Goal: Task Accomplishment & Management: Manage account settings

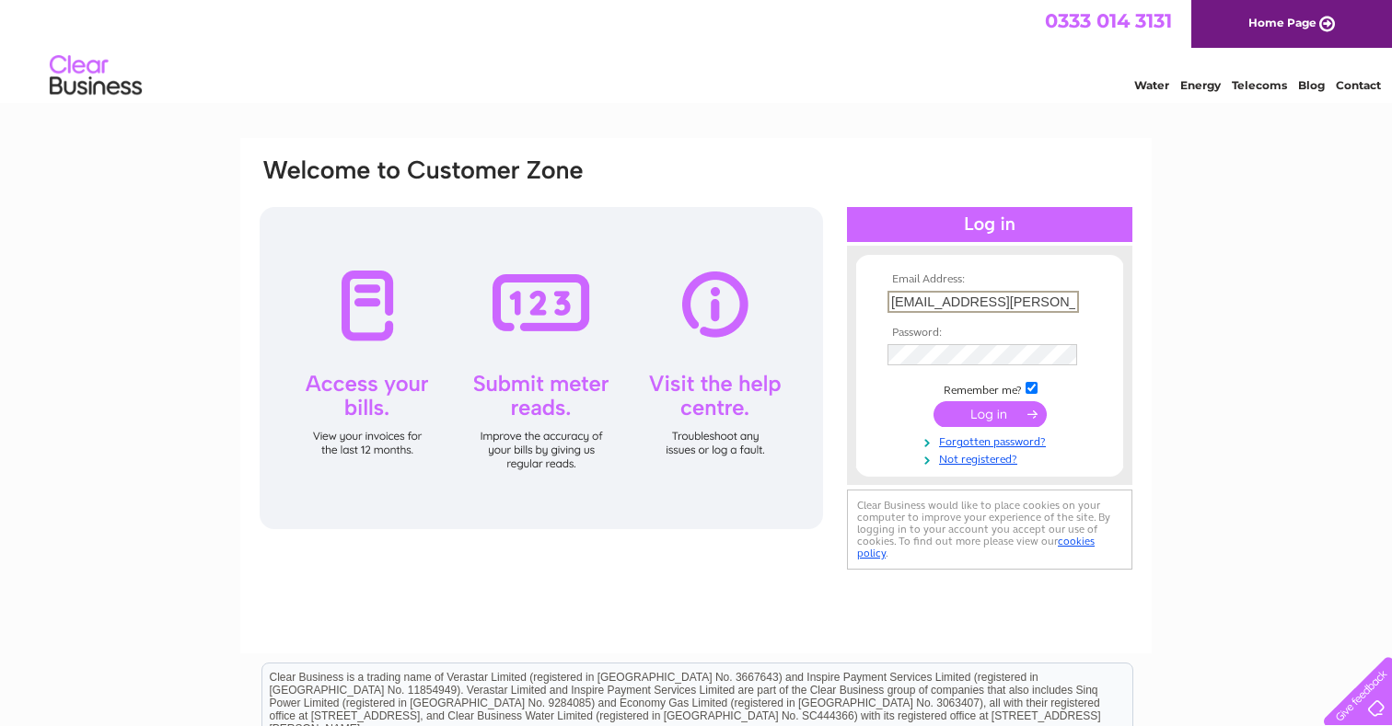
type input "[EMAIL_ADDRESS][PERSON_NAME][DOMAIN_NAME]"
click at [990, 412] on input "submit" at bounding box center [989, 414] width 113 height 26
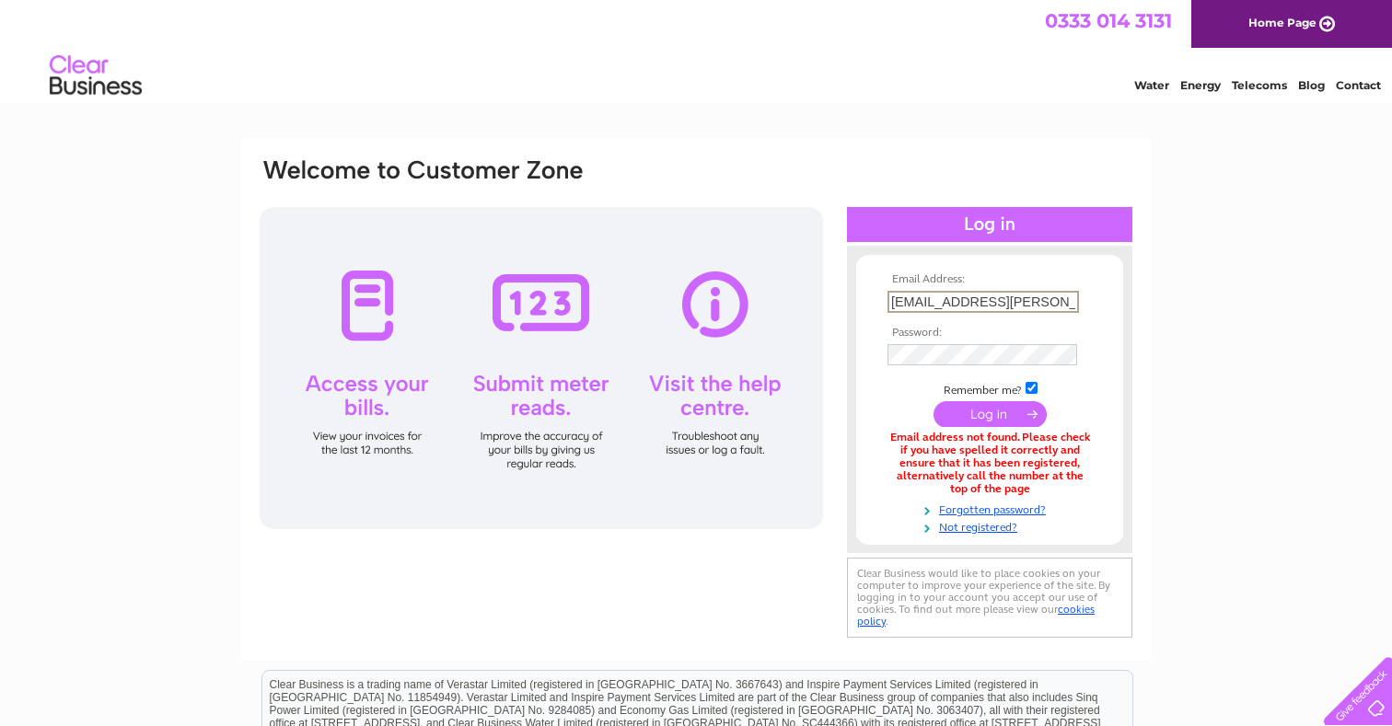
drag, startPoint x: 936, startPoint y: 299, endPoint x: 763, endPoint y: 299, distance: 173.1
type input "sally@sykes.capital"
click at [990, 412] on input "submit" at bounding box center [989, 414] width 113 height 26
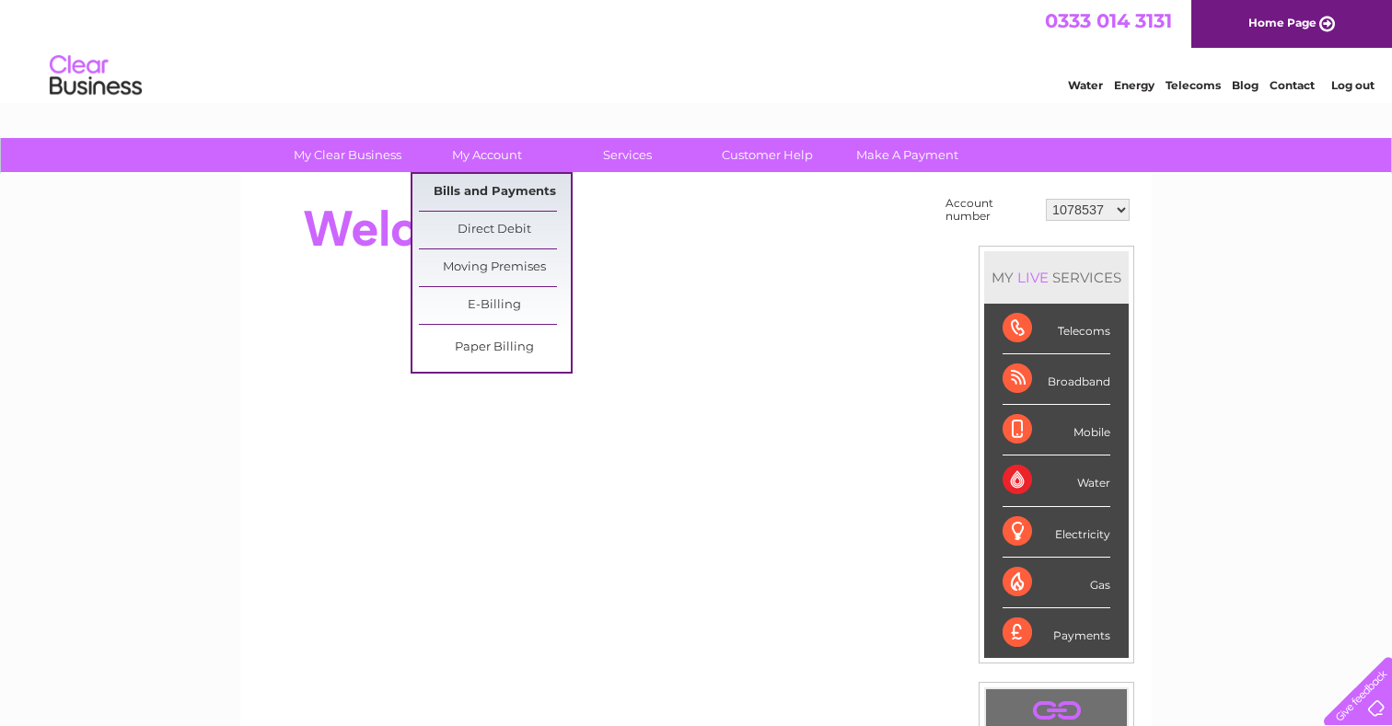
click at [502, 187] on link "Bills and Payments" at bounding box center [495, 192] width 152 height 37
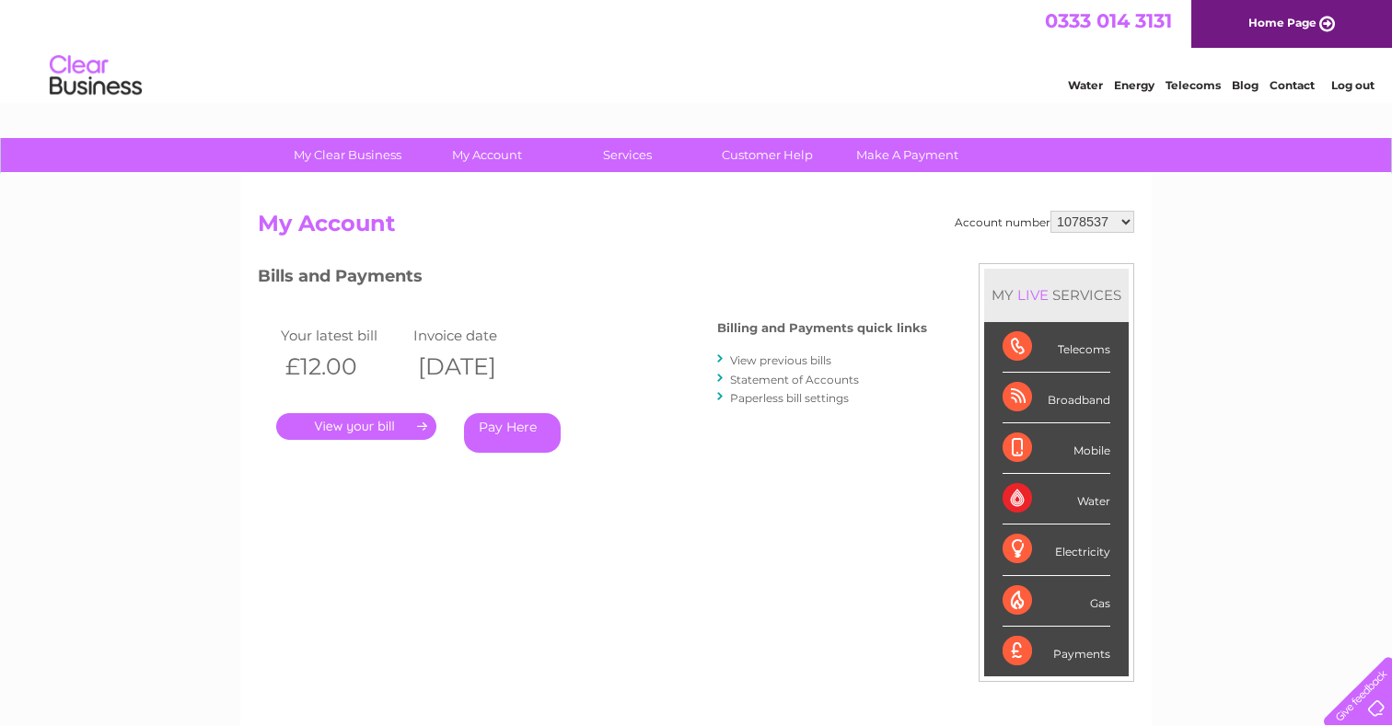
click at [414, 413] on link "." at bounding box center [356, 426] width 160 height 27
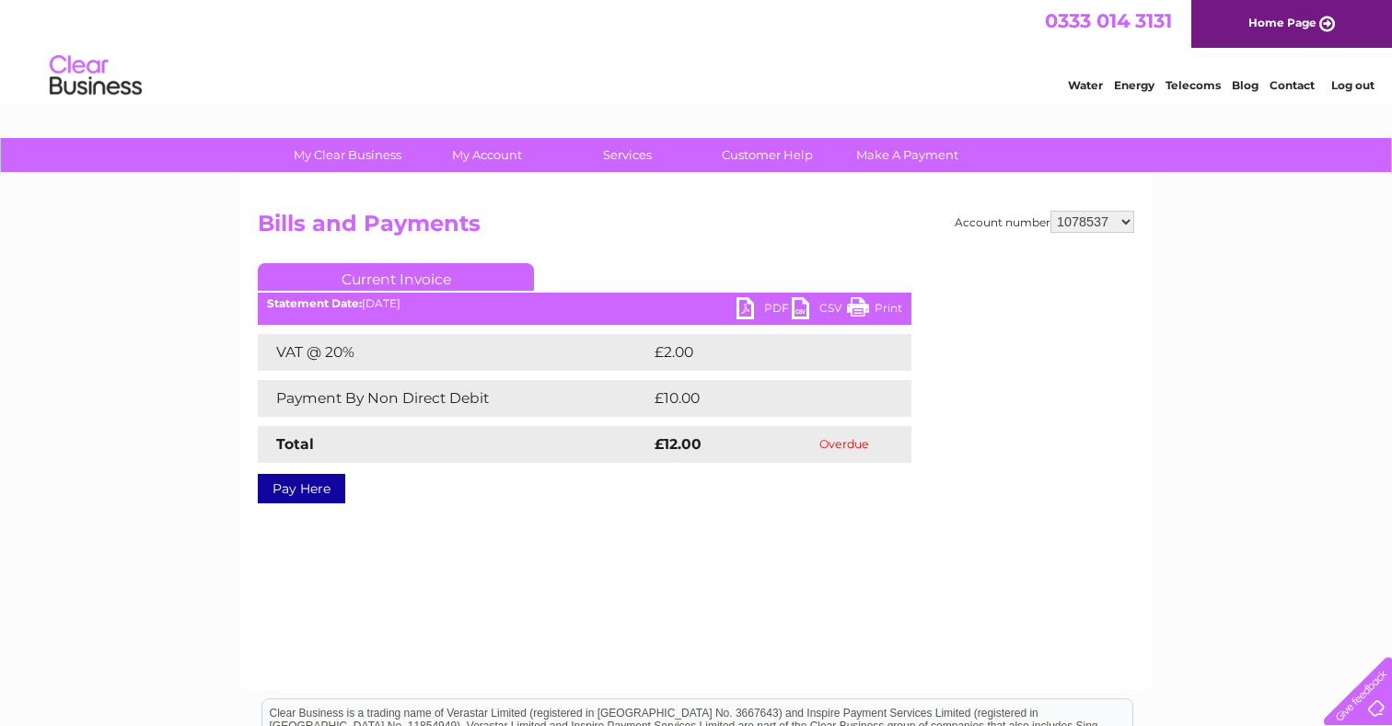
drag, startPoint x: 1084, startPoint y: 240, endPoint x: 1084, endPoint y: 220, distance: 20.3
click at [1085, 239] on h2 "Bills and Payments" at bounding box center [696, 228] width 876 height 35
select select "1083275"
select select "1085948"
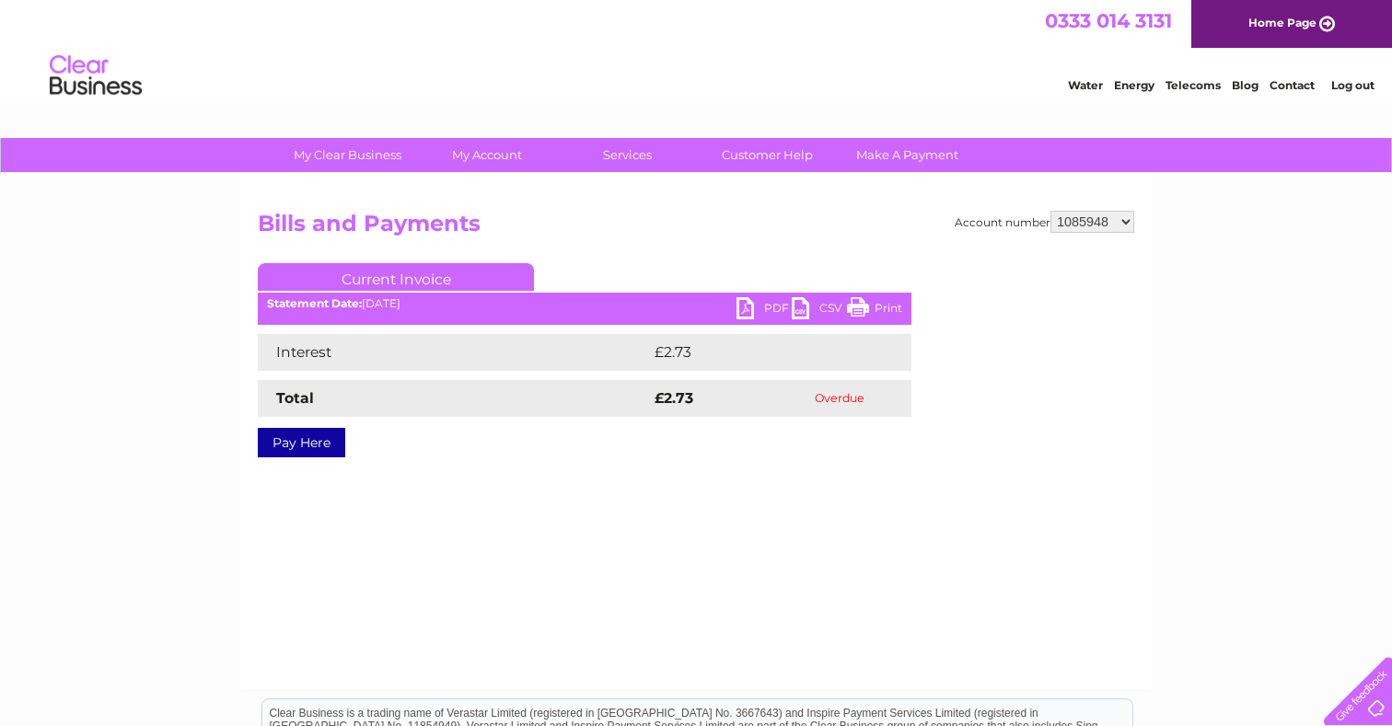
select select "1086008"
select select "1089454"
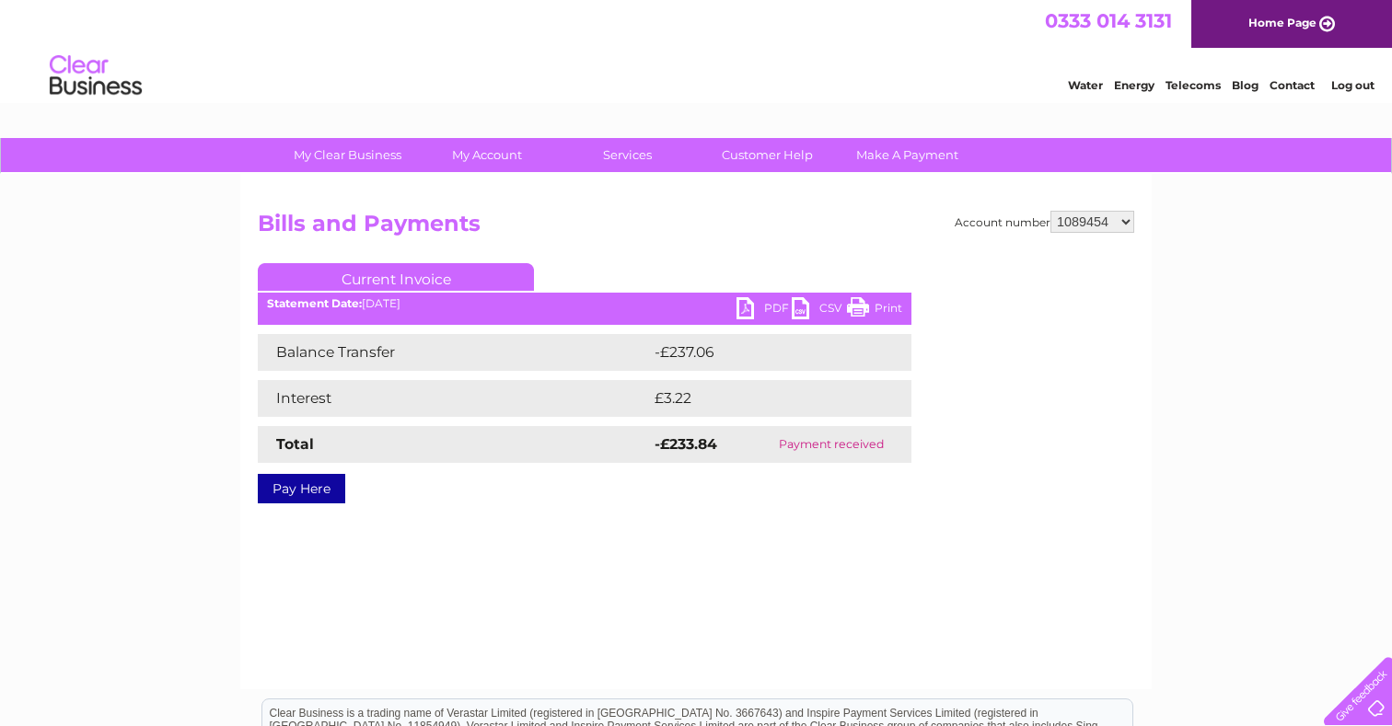
select select "1089460"
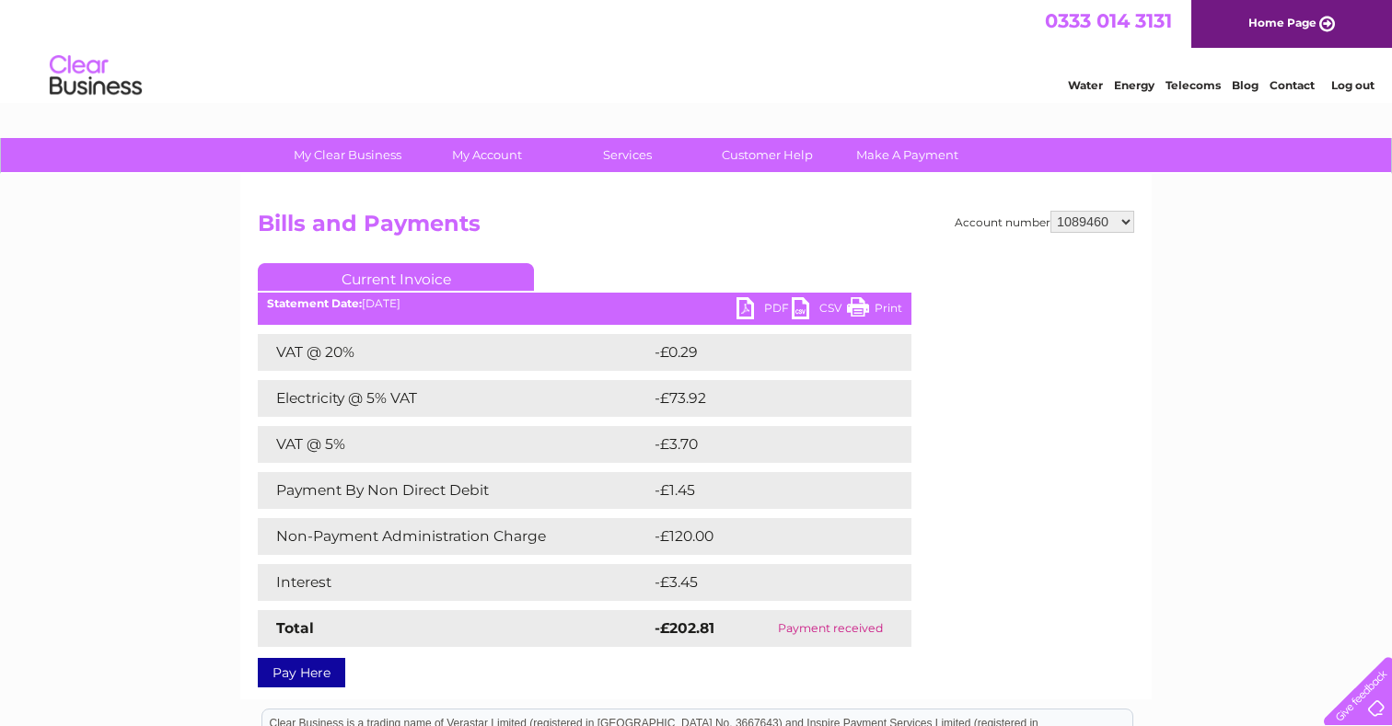
select select "1093705"
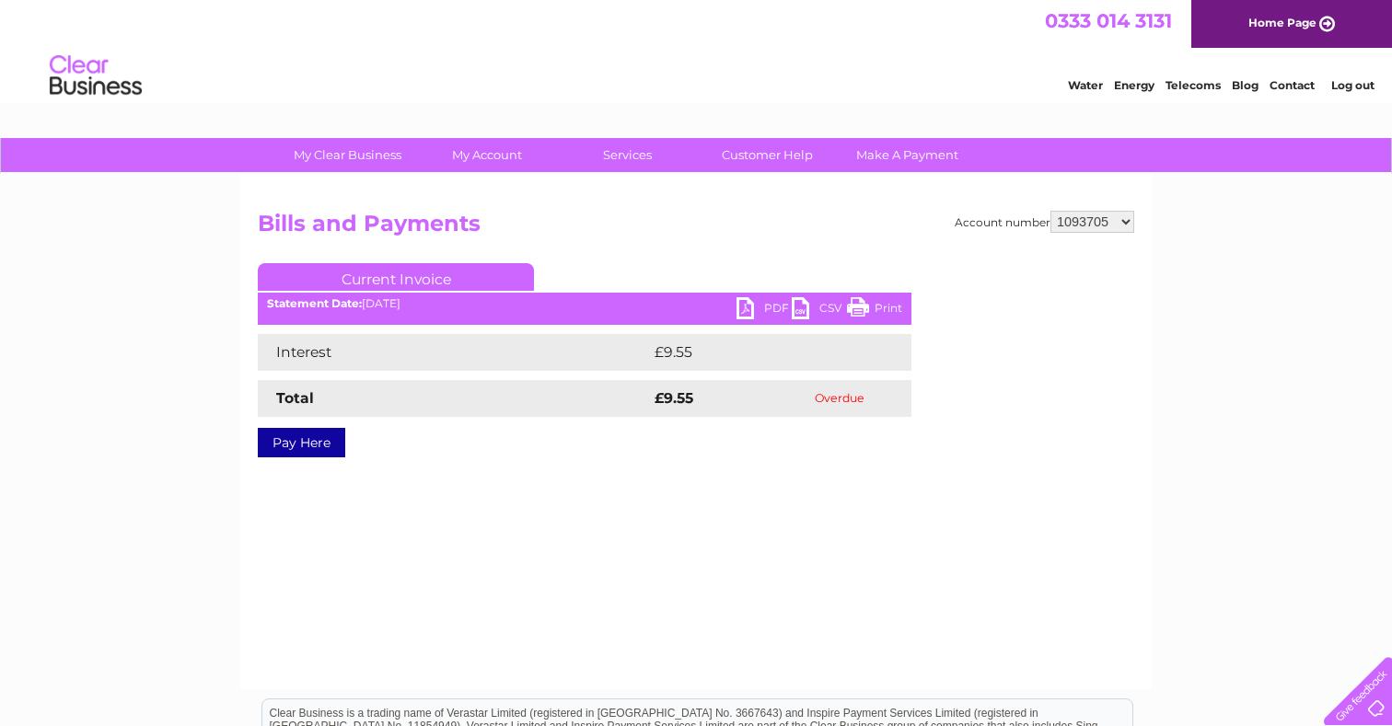
select select "1101144"
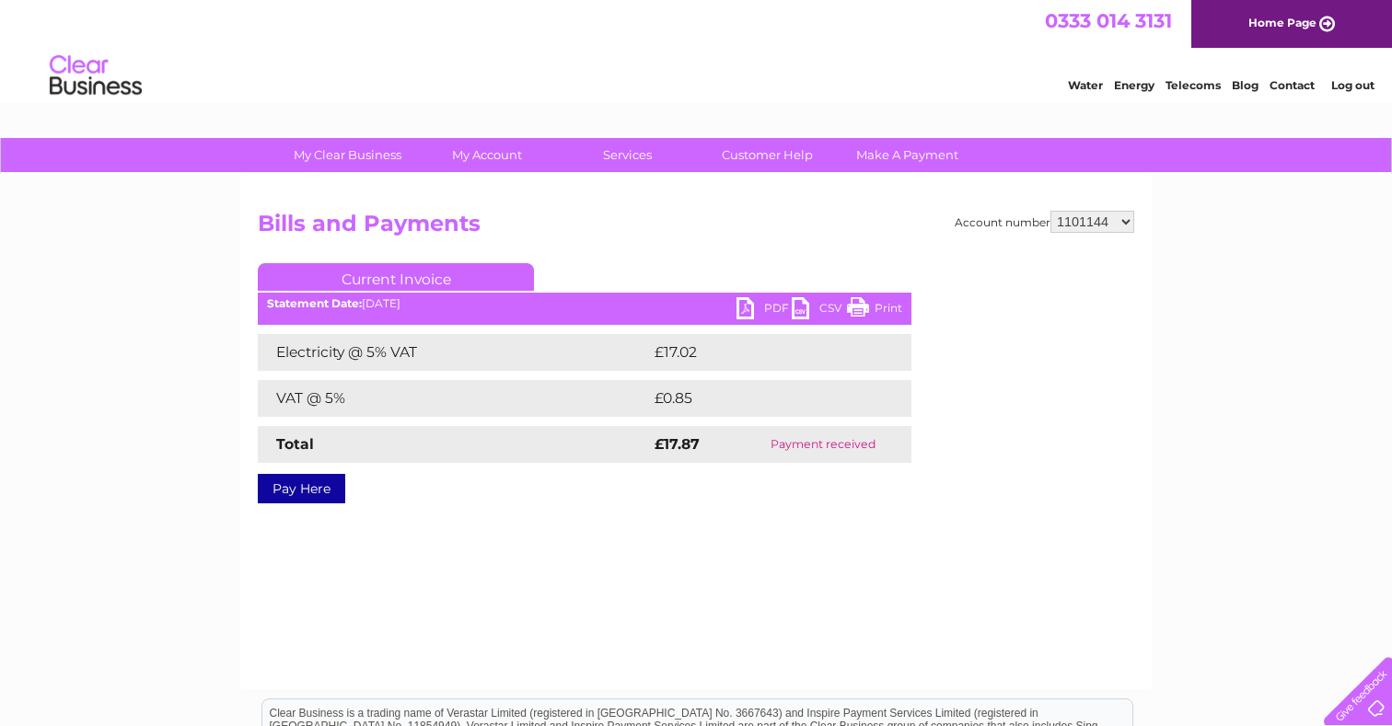
select select "1107879"
click at [1057, 226] on select "1078537 1083275 1085948 1086008 1089454 1089460 1093705 1101144 1107879 1110841…" at bounding box center [1092, 222] width 84 height 22
select select "30270420"
click at [765, 307] on link "PDF" at bounding box center [763, 310] width 55 height 27
select select "30270427"
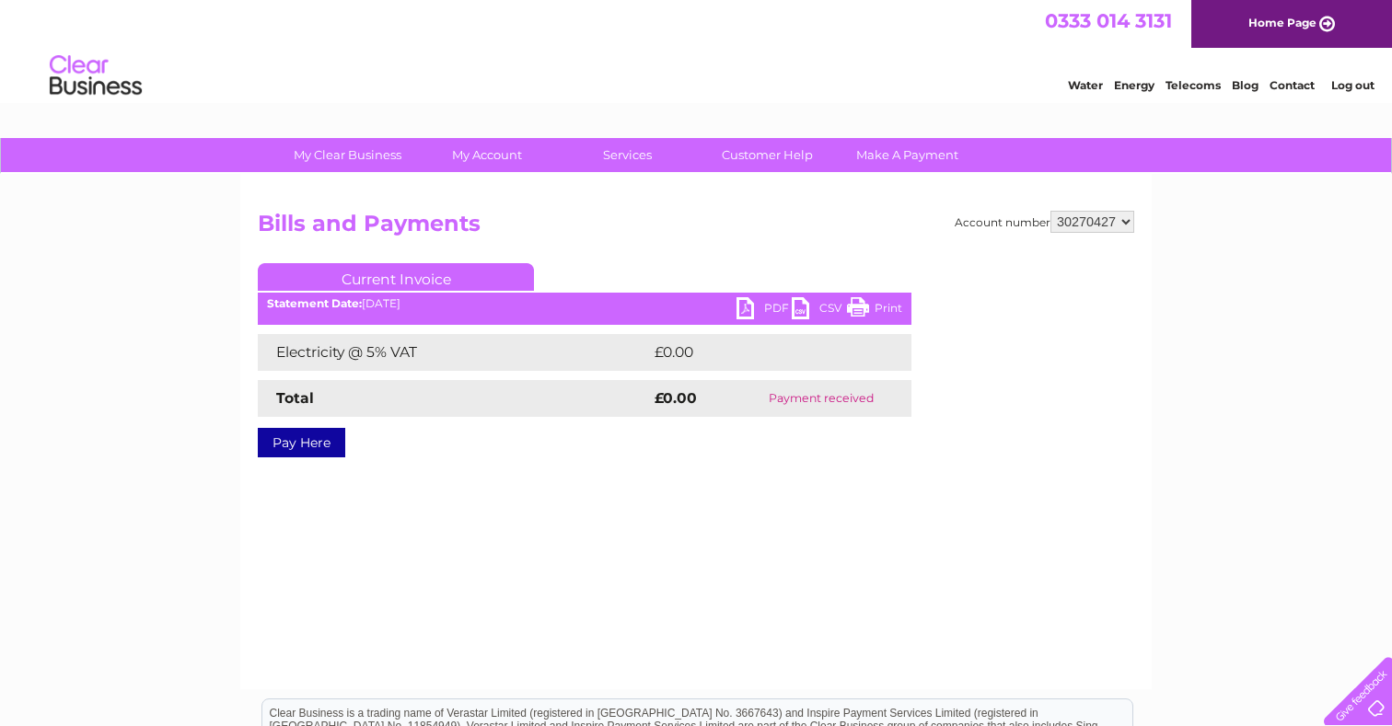
select select "30274393"
click at [1088, 211] on select "1078537 1083275 1085948 1086008 1089454 1089460 1093705 1101144 1107879 1110841…" at bounding box center [1092, 222] width 84 height 22
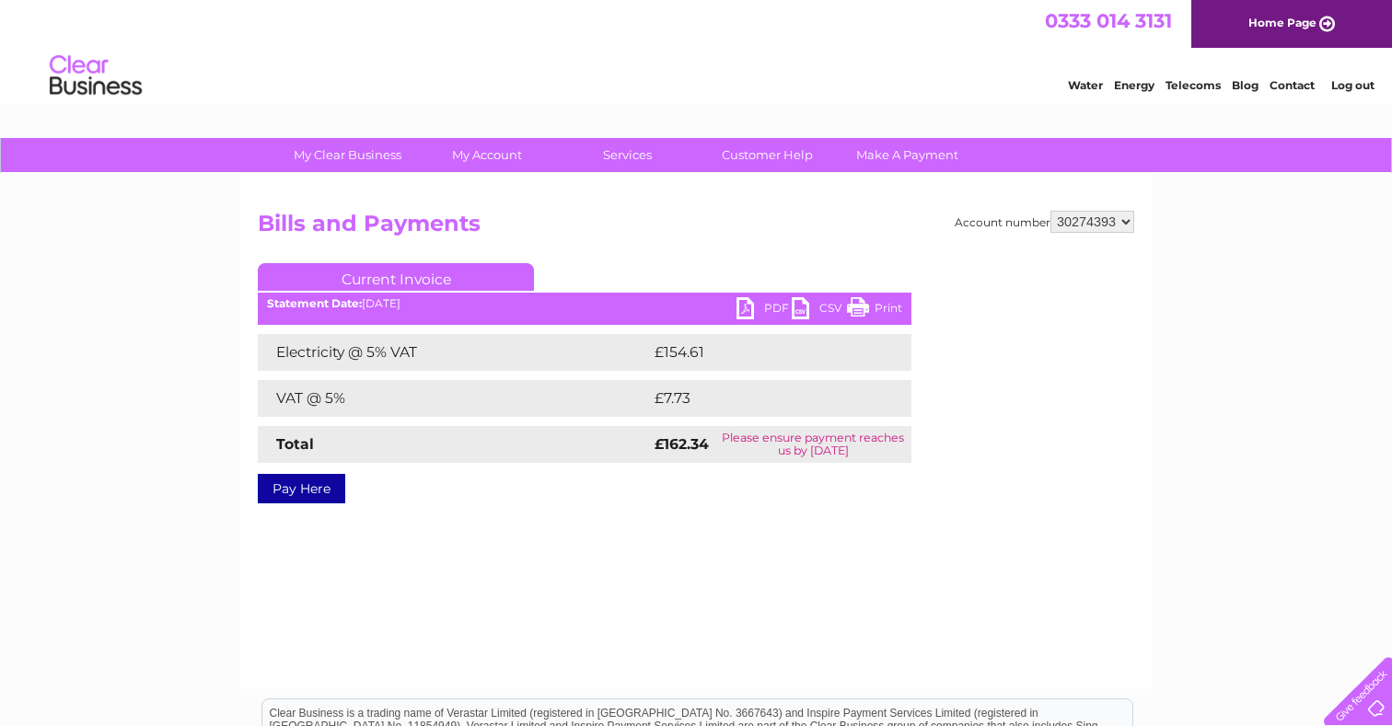
click at [747, 302] on link "PDF" at bounding box center [763, 310] width 55 height 27
select select "30275711"
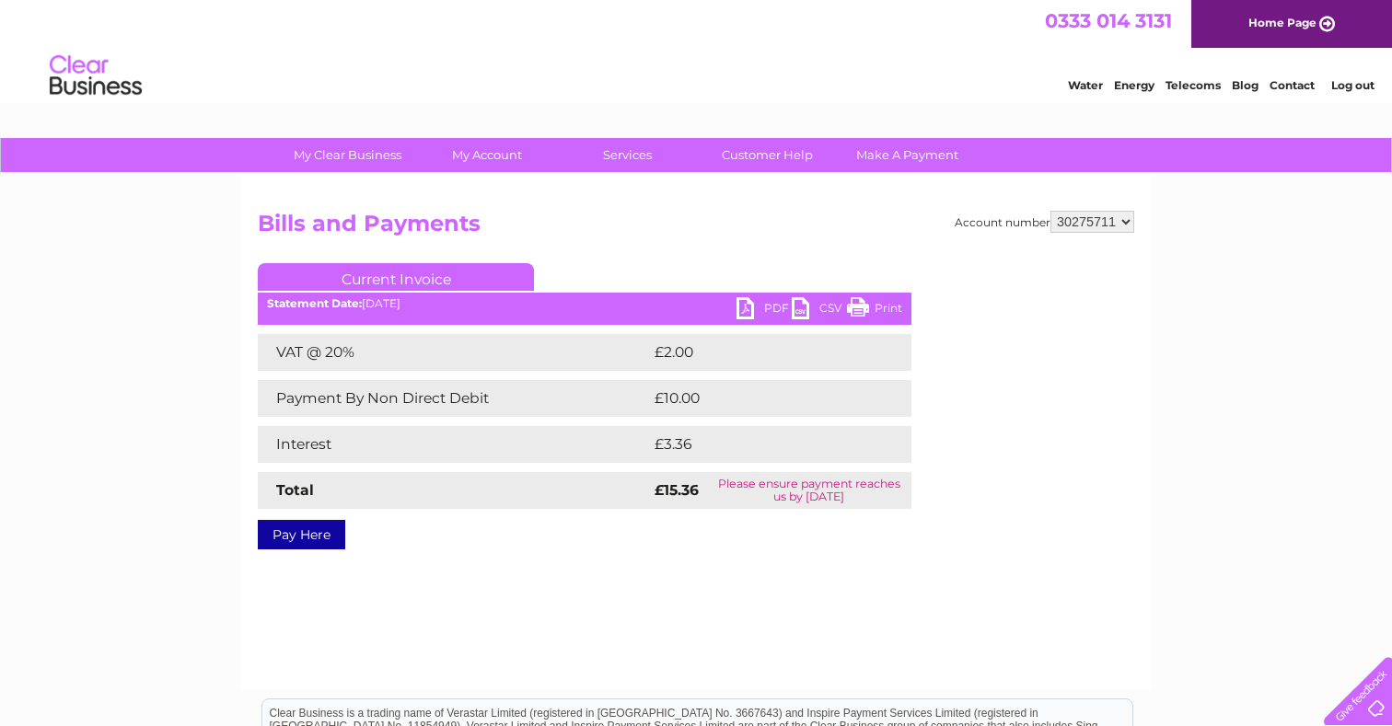
click at [767, 306] on link "PDF" at bounding box center [763, 310] width 55 height 27
